Goal: Transaction & Acquisition: Purchase product/service

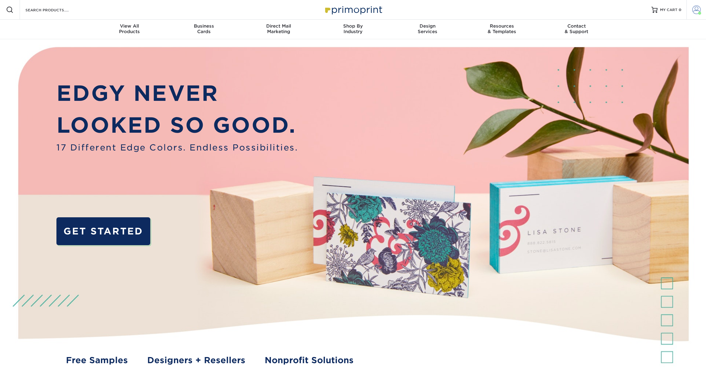
click at [701, 10] on link "Account" at bounding box center [697, 10] width 20 height 20
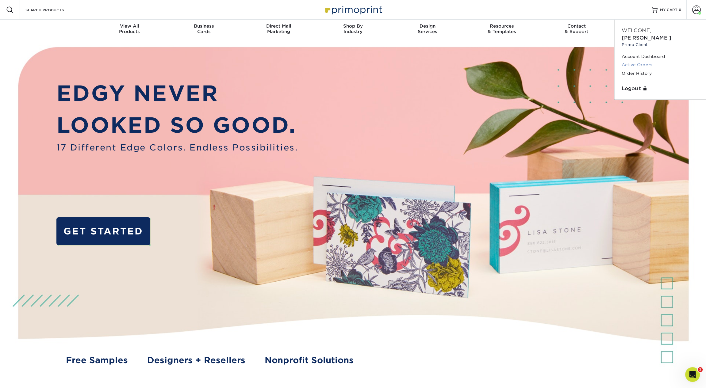
click at [643, 61] on link "Active Orders" at bounding box center [660, 65] width 77 height 8
click at [637, 69] on link "Order History" at bounding box center [660, 73] width 77 height 8
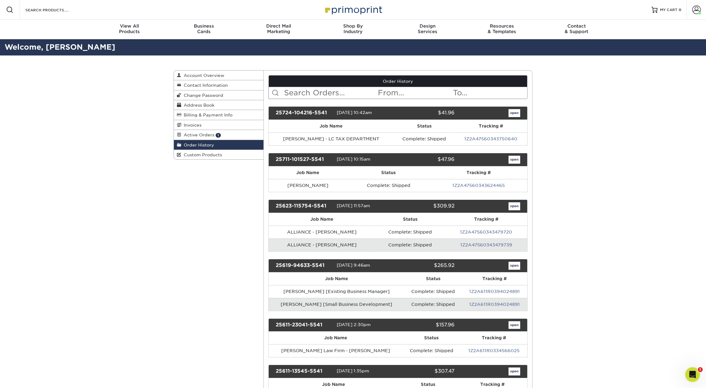
click at [300, 92] on input "text" at bounding box center [330, 93] width 94 height 12
type input "thompson"
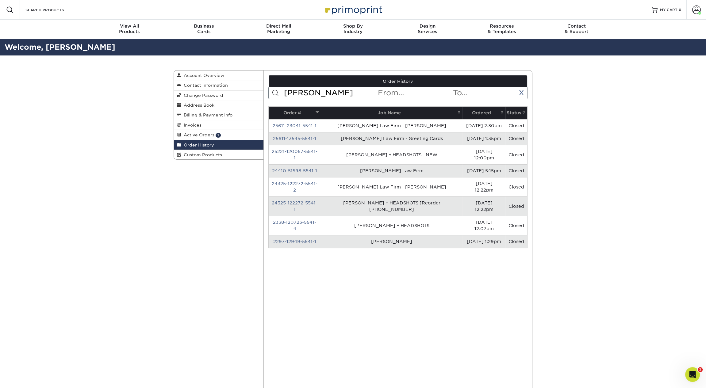
click at [393, 171] on td "Thompson Law Firm" at bounding box center [392, 170] width 142 height 13
click at [311, 171] on link "24410-51598-5541-1" at bounding box center [294, 170] width 45 height 5
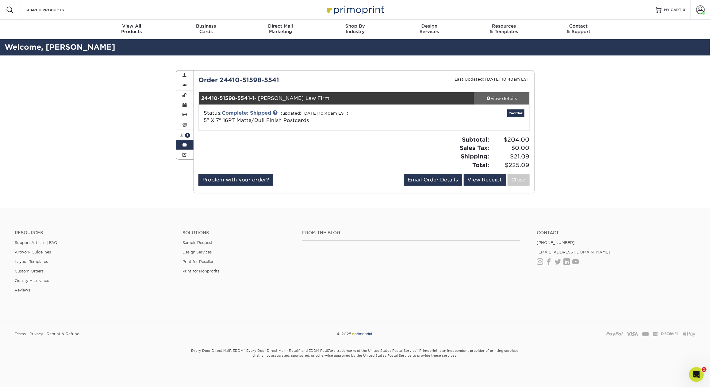
click at [516, 101] on div "view details" at bounding box center [501, 98] width 55 height 6
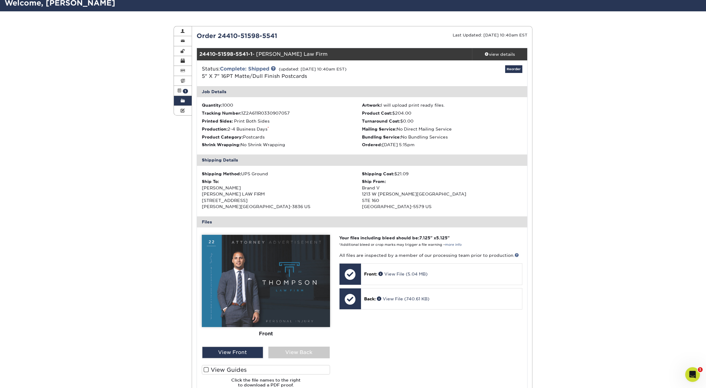
scroll to position [44, 0]
click at [317, 348] on div "View Back" at bounding box center [298, 353] width 61 height 12
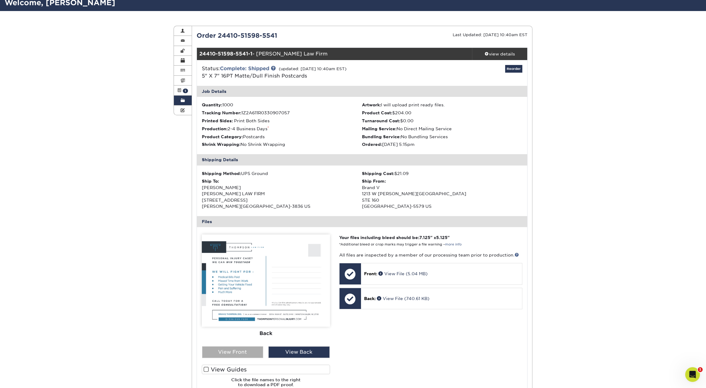
click at [240, 350] on div "View Front" at bounding box center [232, 353] width 61 height 12
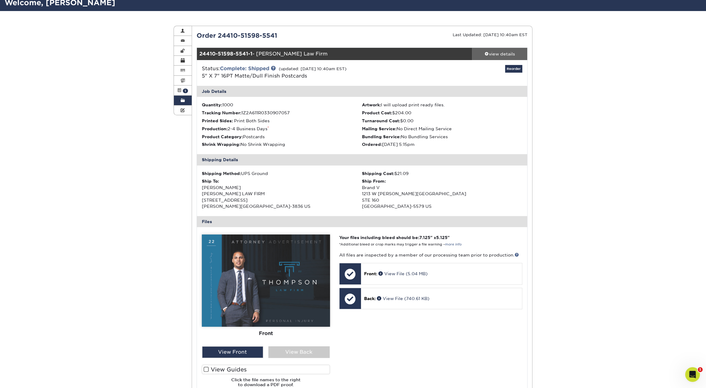
click at [492, 54] on div "view details" at bounding box center [499, 54] width 55 height 6
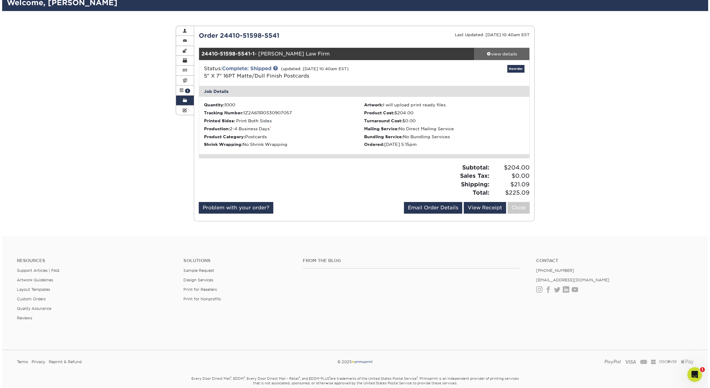
scroll to position [0, 0]
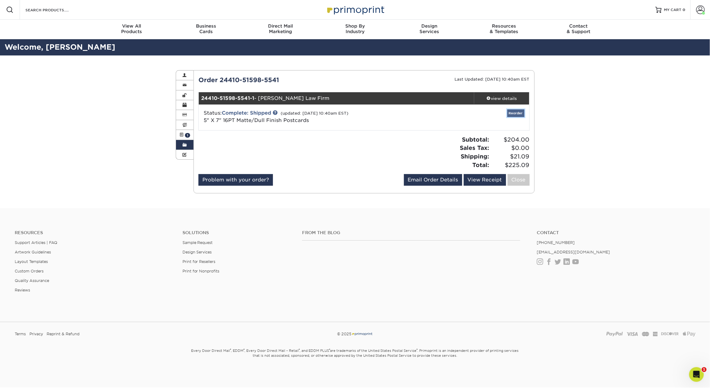
click at [515, 117] on link "Reorder" at bounding box center [515, 114] width 17 height 8
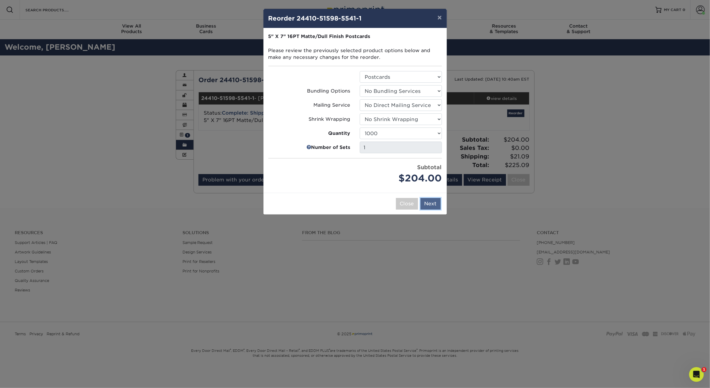
click at [440, 205] on button "Next" at bounding box center [431, 204] width 20 height 12
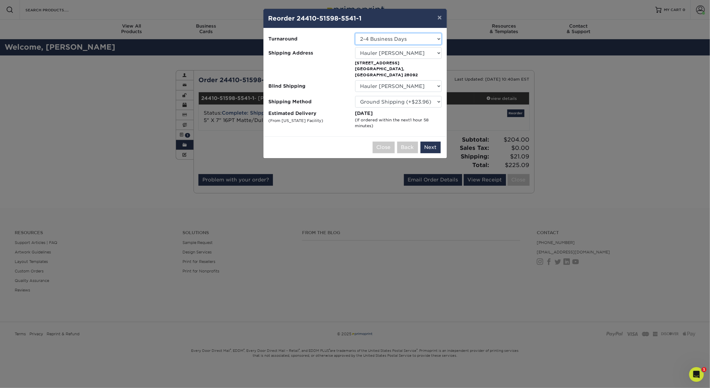
click at [417, 38] on select "Select One 2-4 Business Days 2 Day Next Business Day" at bounding box center [398, 39] width 87 height 12
click at [355, 33] on select "Select One 2-4 Business Days 2 Day Next Business Day" at bounding box center [398, 39] width 87 height 12
click at [416, 52] on select "Select One 1 2527 Cleaning 2527 CLEANING (HAMILTON CIRC) 360 Graphics 5812 Acco…" at bounding box center [398, 53] width 87 height 12
select select "238883"
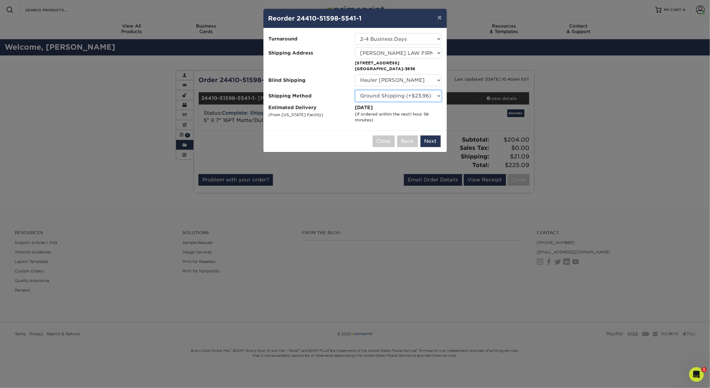
click at [433, 96] on select "Please Select Ground Shipping (+$23.96) 3 Day Shipping Service (+$42.66) 2 Day …" at bounding box center [398, 96] width 87 height 12
click at [355, 90] on select "Please Select Ground Shipping (+$23.96) 3 Day Shipping Service (+$42.66) 2 Day …" at bounding box center [398, 96] width 87 height 12
click at [429, 36] on select "Select One 2-4 Business Days 2 Day Next Business Day" at bounding box center [398, 39] width 87 height 12
select select "ba9e9399-263c-4bb2-97e1-b5065c0f55a0"
click at [423, 79] on select "No Blind Shipping 1 2527 Cleaning 2527 CLEANING (HAMILTON CIRC) 360 Graphics 58…" at bounding box center [398, 81] width 87 height 12
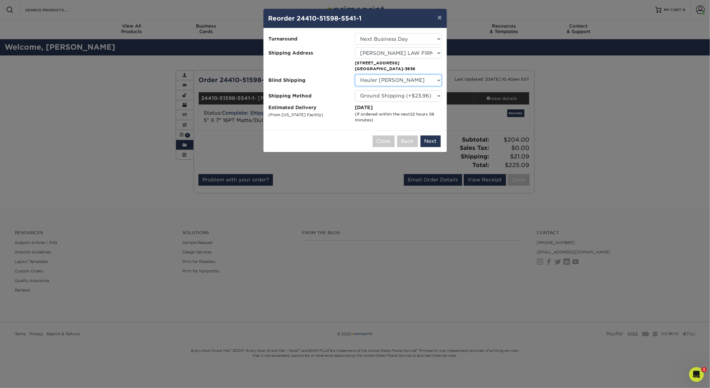
select select "211910"
click at [355, 75] on select "No Blind Shipping 1 2527 Cleaning 2527 CLEANING (HAMILTON CIRC) 360 Graphics 58…" at bounding box center [398, 81] width 87 height 12
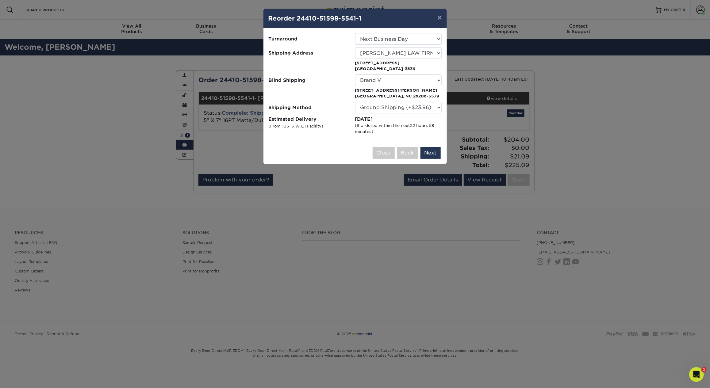
click at [425, 92] on p "1213 W Morehead St Charlotte, NC 28208-5579" at bounding box center [398, 93] width 87 height 12
click at [435, 154] on button "Next" at bounding box center [431, 153] width 20 height 12
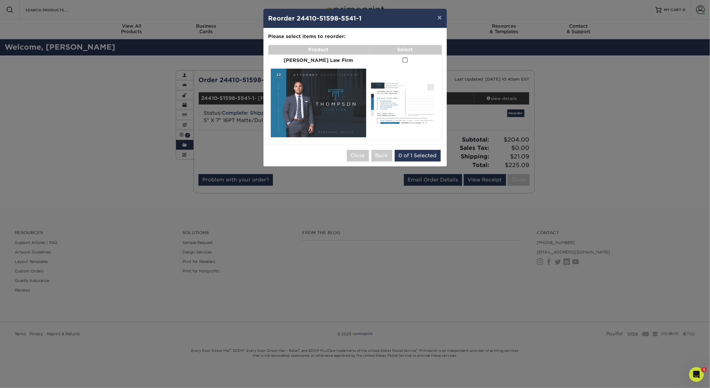
click at [403, 62] on span at bounding box center [405, 60] width 5 height 6
click at [0, 0] on input "checkbox" at bounding box center [0, 0] width 0 height 0
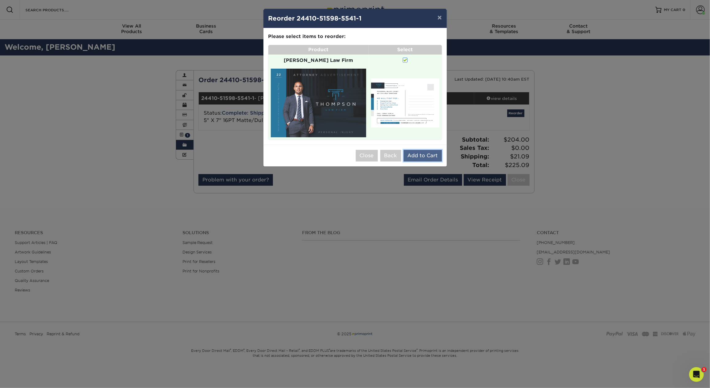
click at [425, 151] on button "Add to Cart" at bounding box center [423, 156] width 38 height 12
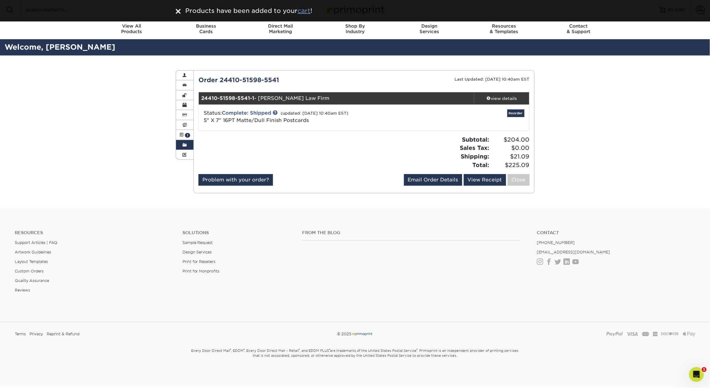
click at [305, 13] on u "cart" at bounding box center [304, 10] width 13 height 7
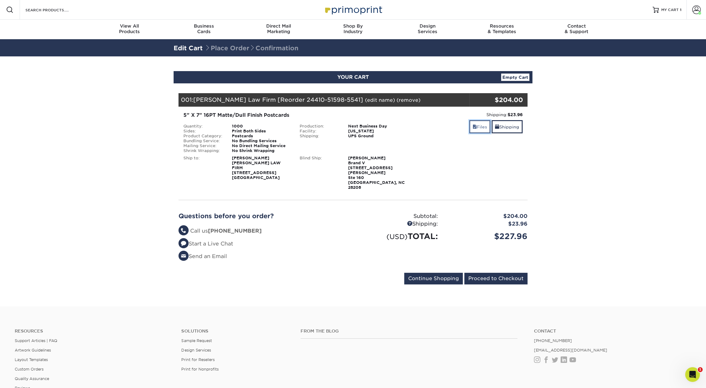
click at [475, 127] on link "Files" at bounding box center [479, 126] width 21 height 13
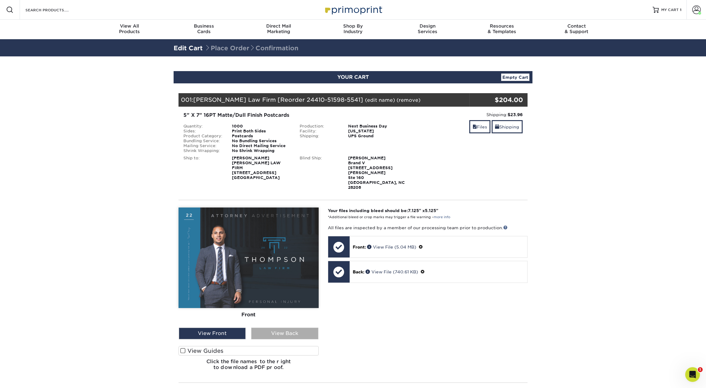
click at [302, 328] on div "View Back" at bounding box center [284, 334] width 67 height 12
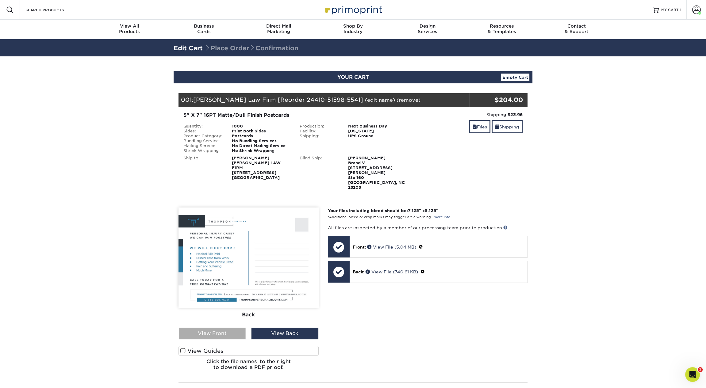
click at [225, 328] on div "View Front" at bounding box center [212, 334] width 67 height 12
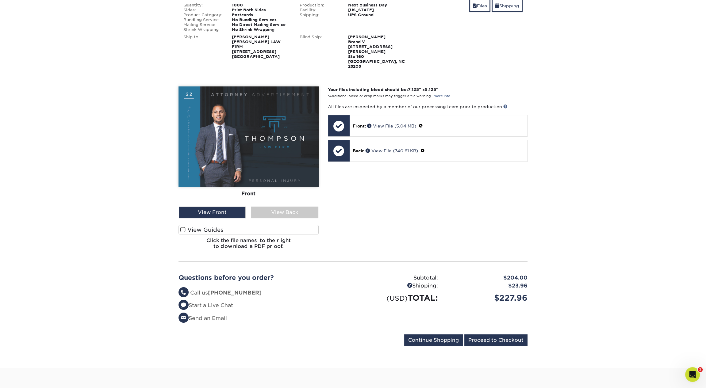
scroll to position [129, 0]
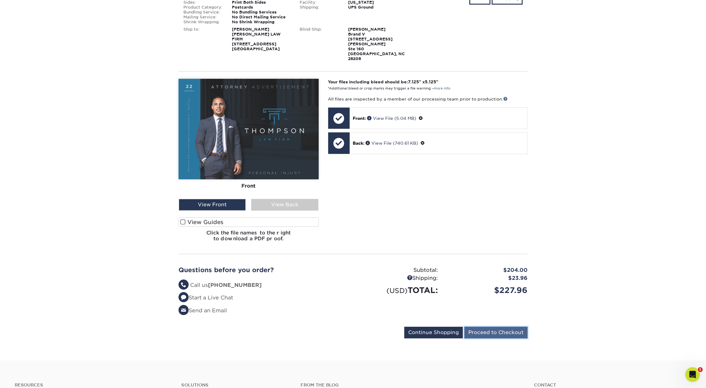
click at [512, 327] on input "Proceed to Checkout" at bounding box center [495, 333] width 63 height 12
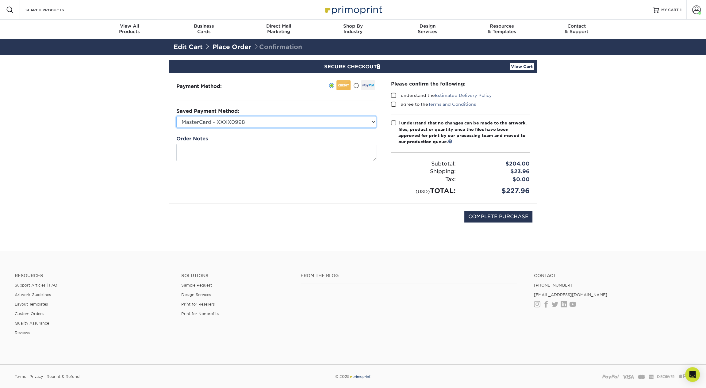
click at [278, 121] on select "MasterCard - XXXX0998 MasterCard - XXXX4721 Visa - XXXX3683 MasterCard - XXXX58…" at bounding box center [276, 122] width 200 height 12
select select "74453"
click at [176, 116] on select "MasterCard - XXXX0998 MasterCard - XXXX4721 Visa - XXXX3683 MasterCard - XXXX58…" at bounding box center [276, 122] width 200 height 12
click at [393, 98] on span at bounding box center [393, 96] width 5 height 6
click at [0, 0] on input "I understand the Estimated Delivery Policy" at bounding box center [0, 0] width 0 height 0
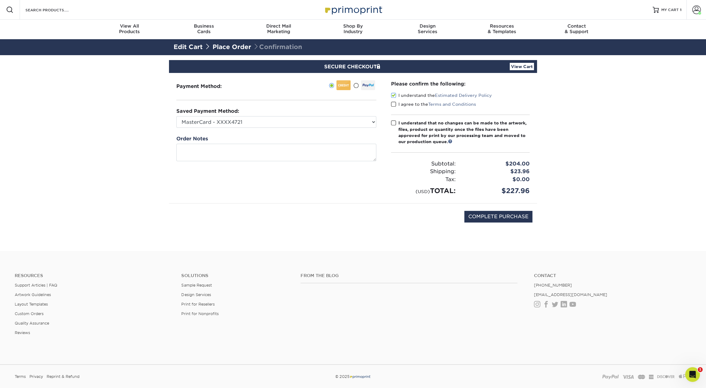
click at [393, 102] on span at bounding box center [393, 105] width 5 height 6
click at [0, 0] on input "I agree to the Terms and Conditions" at bounding box center [0, 0] width 0 height 0
click at [393, 123] on span at bounding box center [393, 123] width 5 height 6
click at [0, 0] on input "I understand that no changes can be made to the artwork, files, product or quan…" at bounding box center [0, 0] width 0 height 0
click at [497, 219] on input "COMPLETE PURCHASE" at bounding box center [498, 217] width 68 height 12
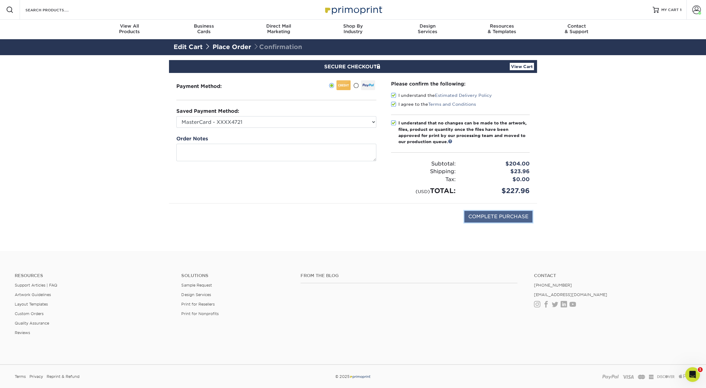
type input "PROCESSING, PLEASE WAIT..."
